Goal: Book appointment/travel/reservation

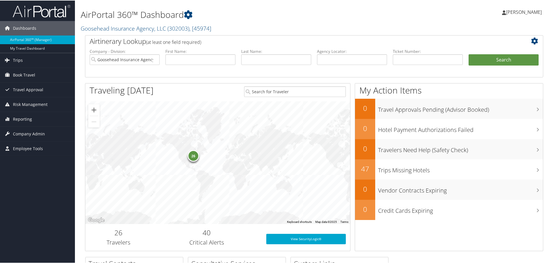
click at [27, 77] on span "Book Travel" at bounding box center [24, 74] width 22 height 14
click at [36, 100] on link "Book/Manage Online Trips" at bounding box center [37, 103] width 75 height 9
